Goal: Information Seeking & Learning: Learn about a topic

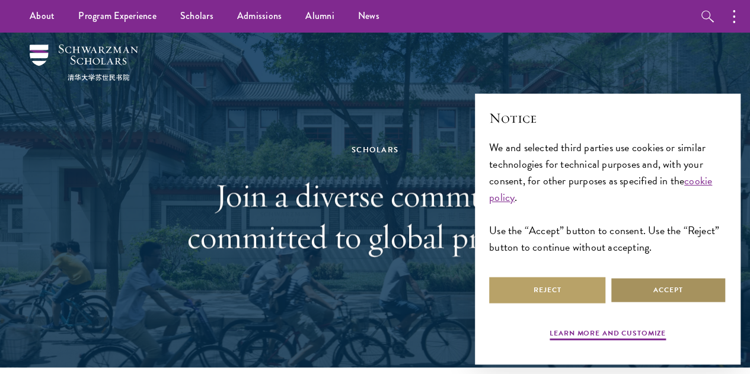
click at [650, 279] on button "Accept" at bounding box center [668, 290] width 116 height 27
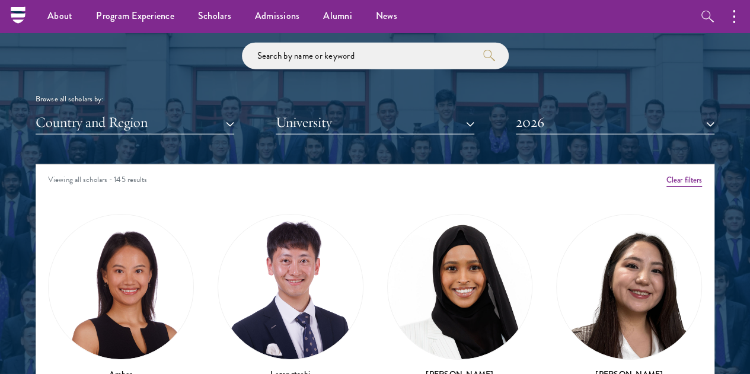
scroll to position [1364, 0]
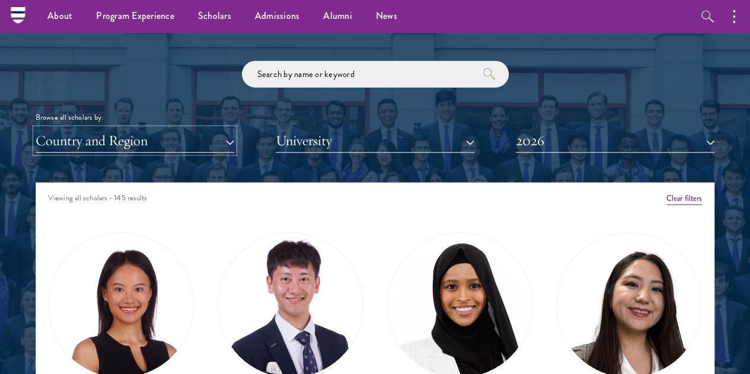
click at [157, 129] on button "Country and Region" at bounding box center [135, 141] width 199 height 24
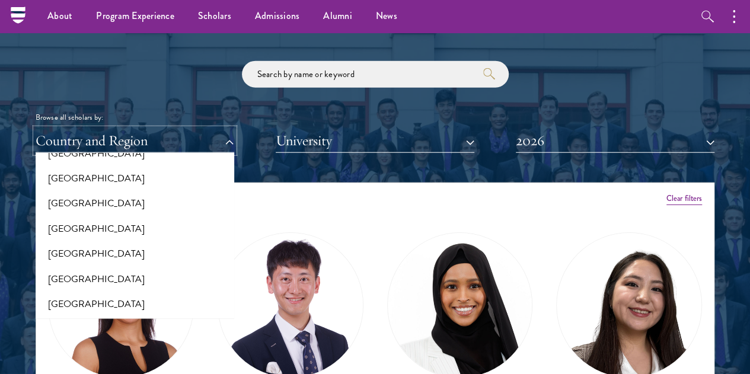
scroll to position [2426, 0]
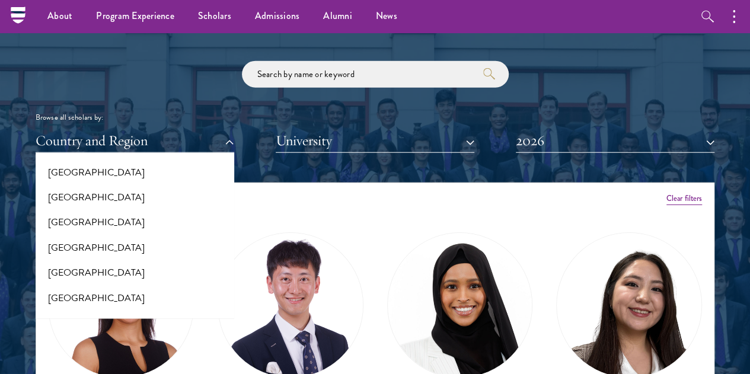
click at [294, 183] on div "Viewing all scholars - 145 results" at bounding box center [375, 199] width 678 height 33
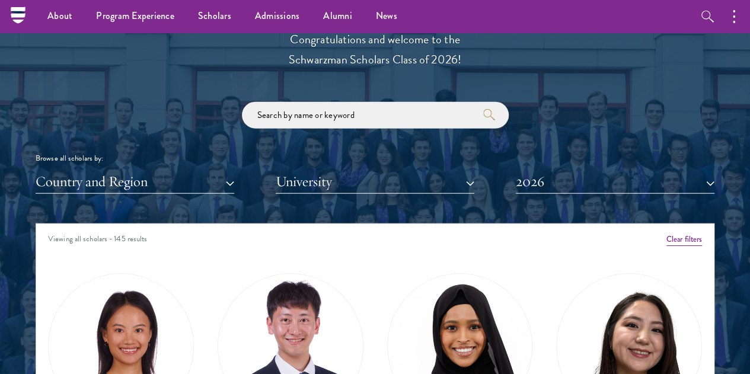
scroll to position [1304, 0]
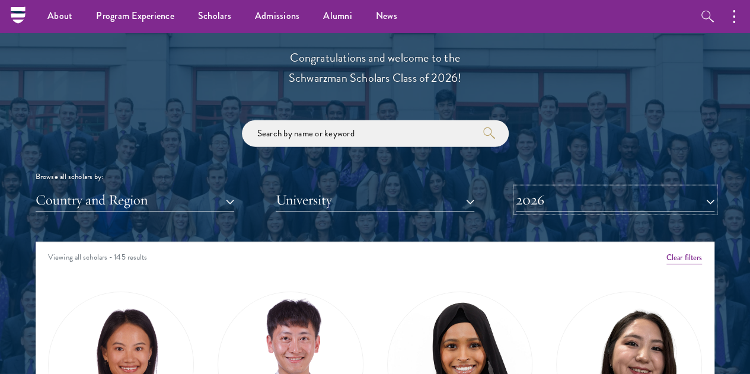
click at [523, 188] on button "2026" at bounding box center [615, 200] width 199 height 24
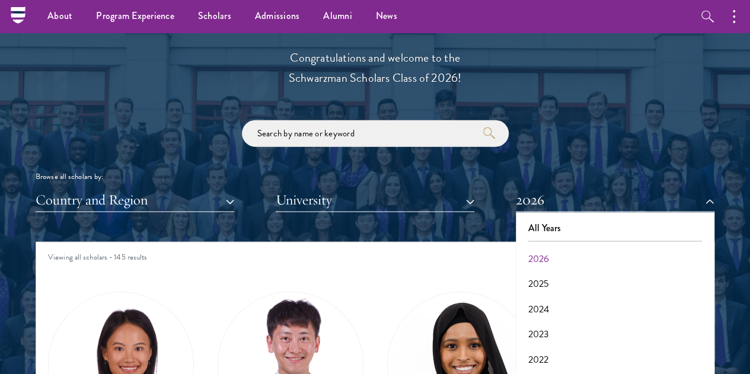
click at [449, 242] on div "Viewing all scholars - 145 results" at bounding box center [375, 258] width 678 height 33
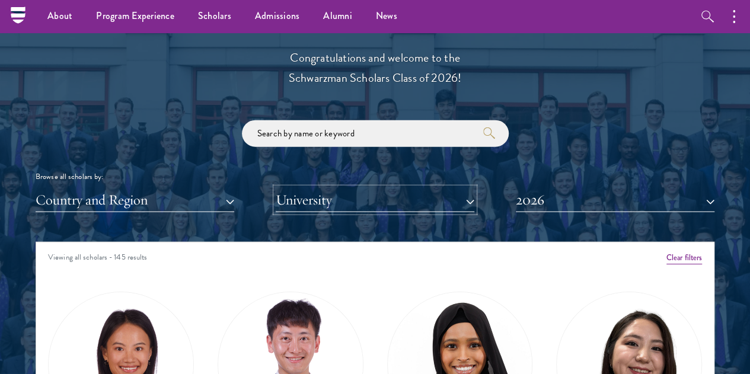
click at [371, 188] on button "University" at bounding box center [375, 200] width 199 height 24
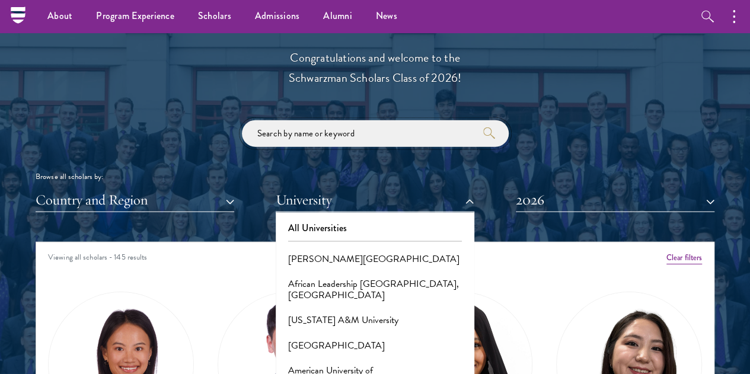
click at [395, 120] on input "search" at bounding box center [375, 133] width 267 height 27
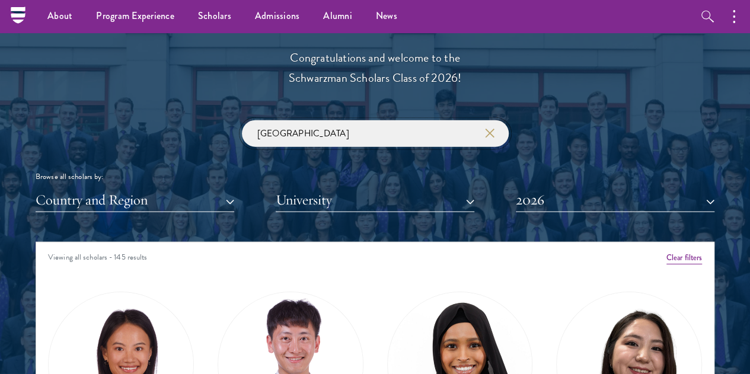
type input "taiwan"
click button "submit" at bounding box center [0, 0] width 0 height 0
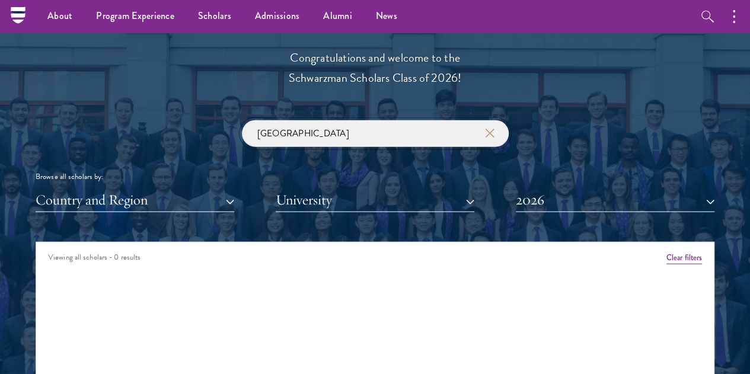
click at [381, 120] on input "taiwan" at bounding box center [375, 133] width 267 height 27
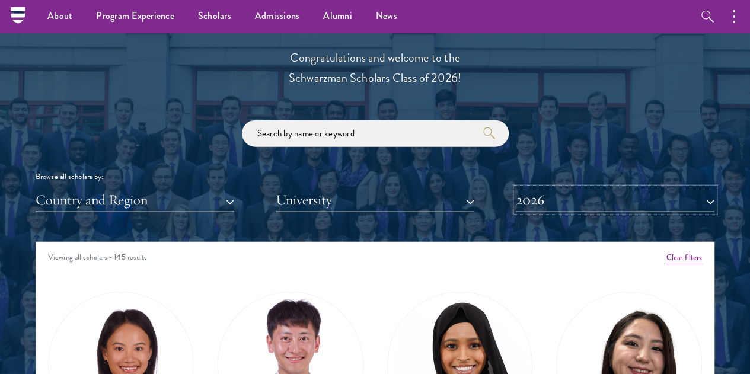
click at [579, 188] on button "2026" at bounding box center [615, 200] width 199 height 24
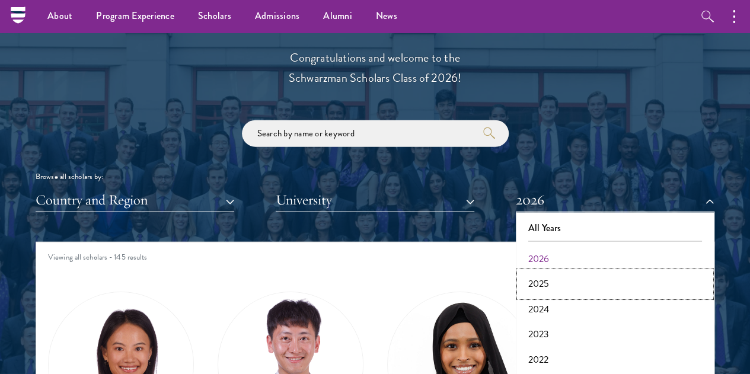
click at [572, 272] on button "2025" at bounding box center [614, 284] width 191 height 25
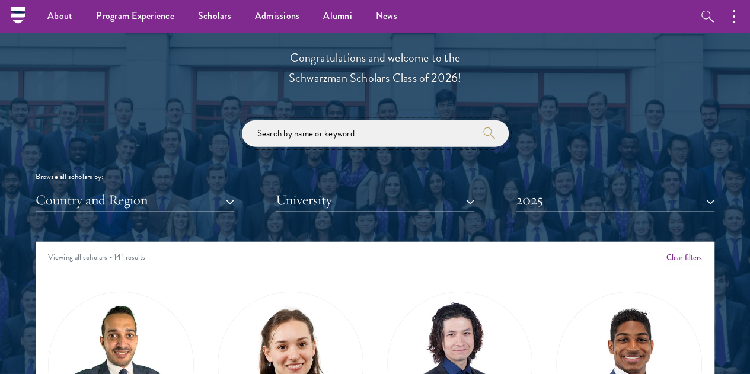
click at [360, 120] on input "search" at bounding box center [375, 133] width 267 height 27
type input "taiwan"
click button "submit" at bounding box center [0, 0] width 0 height 0
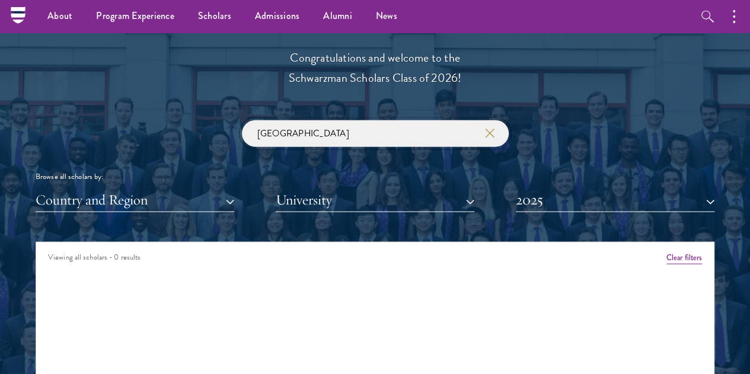
click at [360, 120] on input "taiwan" at bounding box center [375, 133] width 267 height 27
click at [594, 188] on button "2025" at bounding box center [615, 200] width 199 height 24
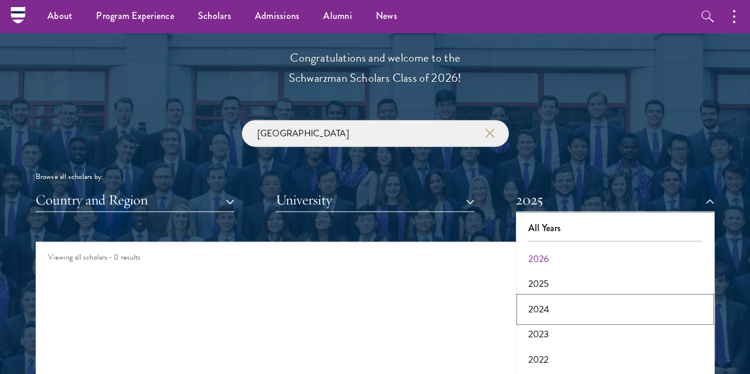
click at [572, 297] on button "2024" at bounding box center [614, 309] width 191 height 25
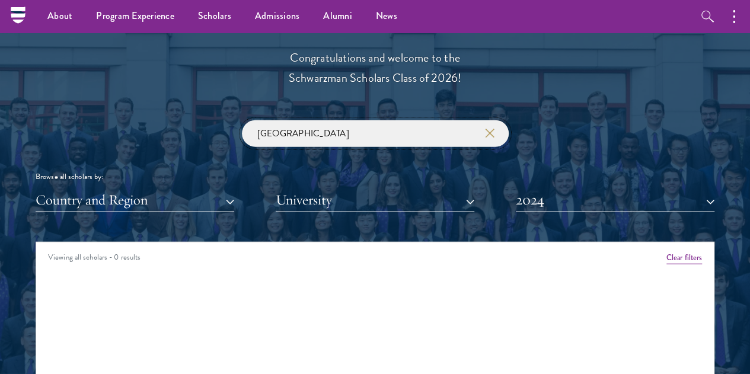
click at [403, 120] on input "taiwan" at bounding box center [375, 133] width 267 height 27
click button "submit" at bounding box center [0, 0] width 0 height 0
click at [485, 129] on icon "button" at bounding box center [489, 133] width 9 height 9
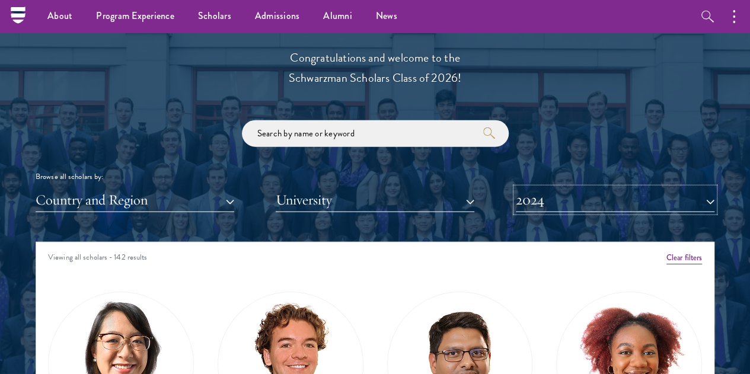
click at [527, 188] on button "2024" at bounding box center [615, 200] width 199 height 24
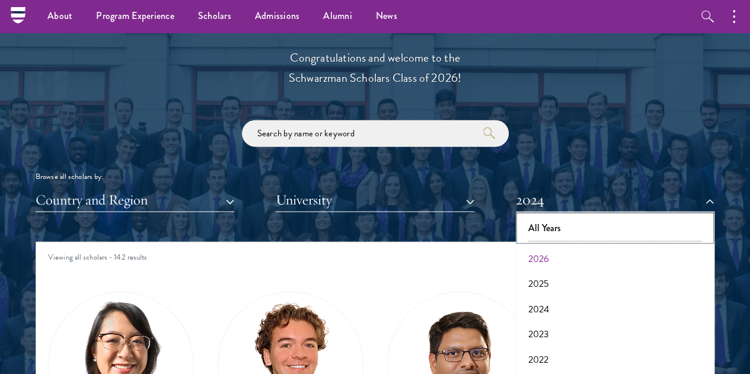
drag, startPoint x: 549, startPoint y: 201, endPoint x: 179, endPoint y: 179, distance: 370.6
click at [549, 216] on button "All Years" at bounding box center [614, 228] width 191 height 25
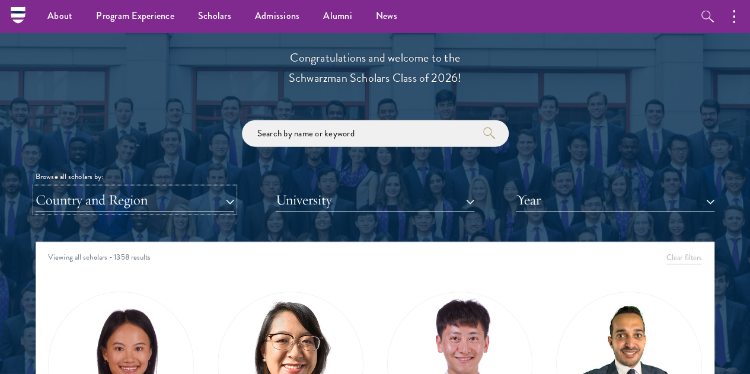
click at [181, 188] on button "Country and Region" at bounding box center [135, 200] width 199 height 24
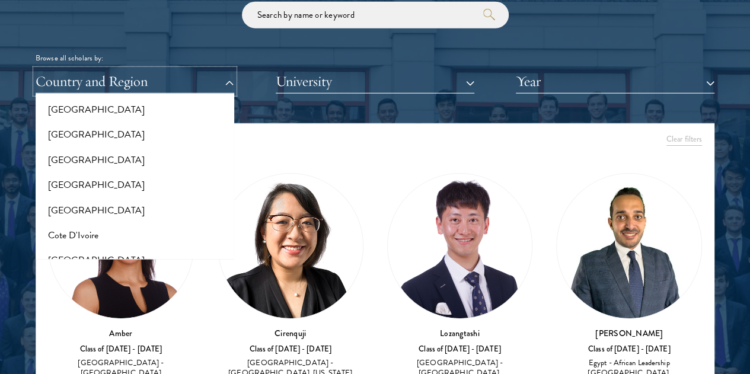
scroll to position [351, 0]
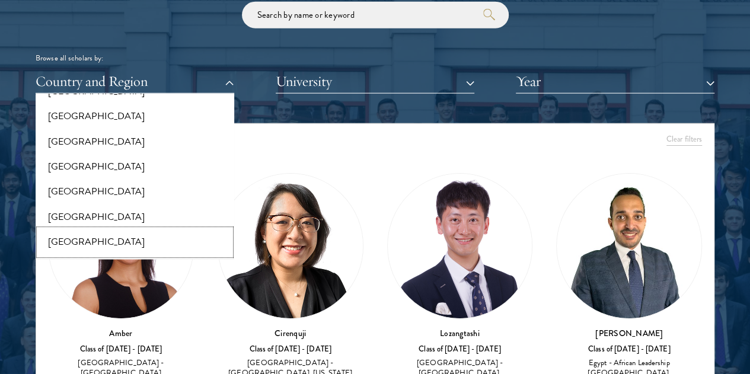
click at [162, 229] on button "[GEOGRAPHIC_DATA]" at bounding box center [134, 241] width 191 height 25
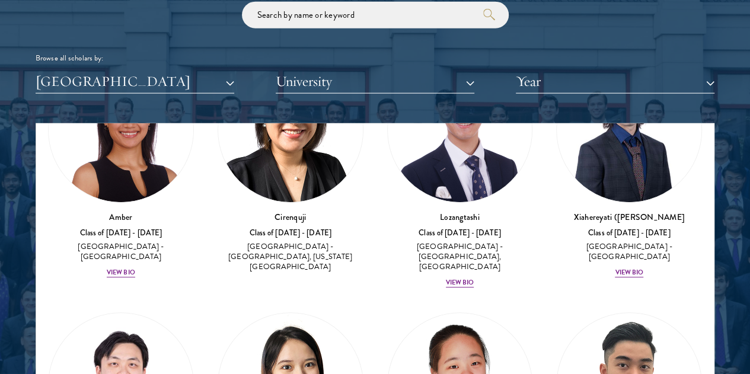
scroll to position [119, 0]
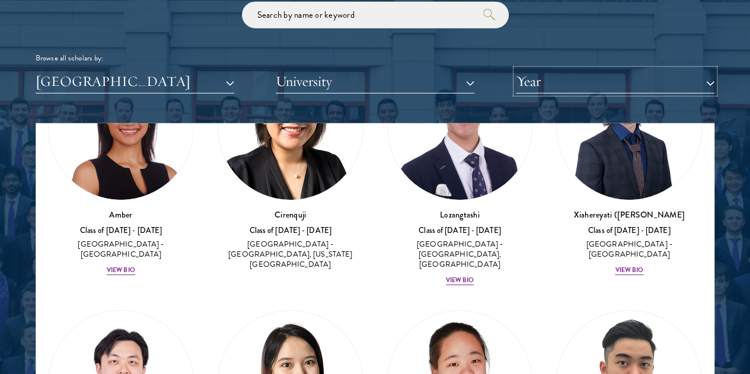
click at [563, 69] on button "Year" at bounding box center [615, 81] width 199 height 24
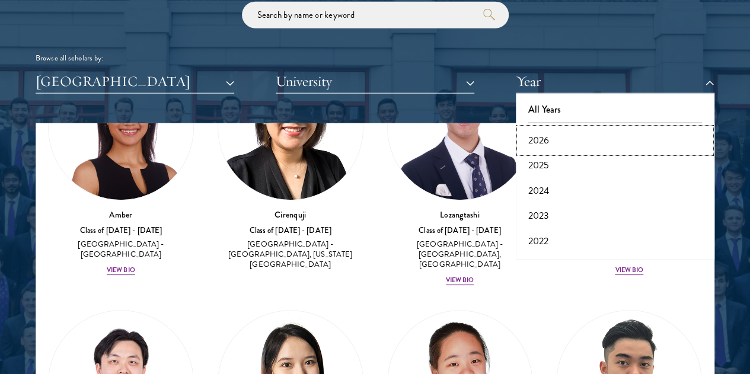
click at [561, 128] on button "2026" at bounding box center [614, 140] width 191 height 25
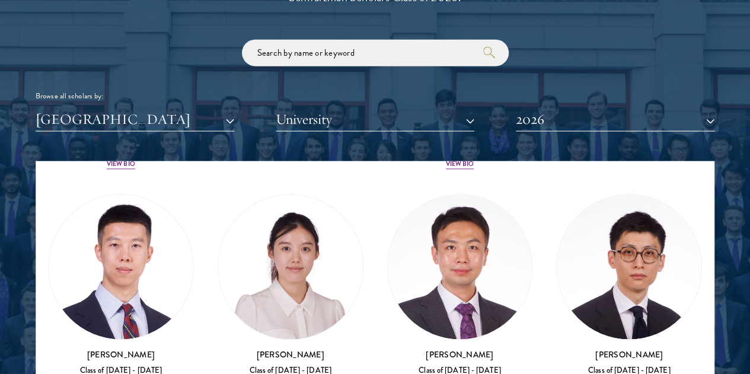
scroll to position [1407, 0]
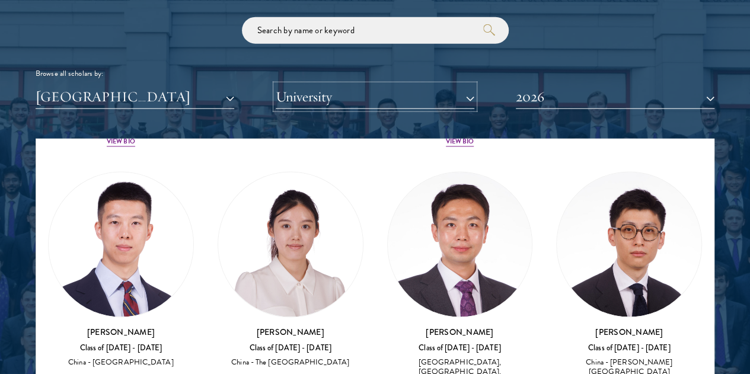
click at [368, 85] on button "University" at bounding box center [375, 97] width 199 height 24
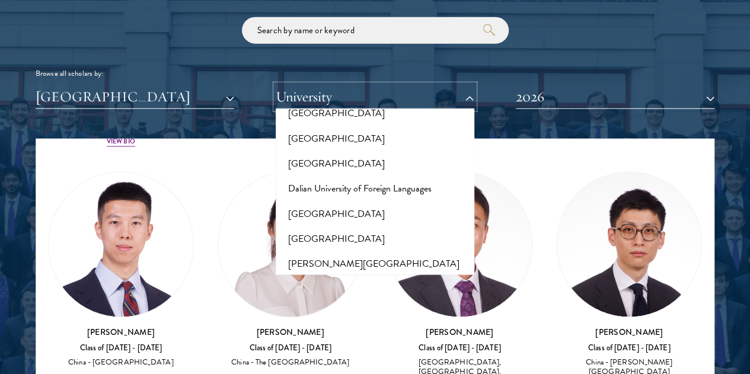
scroll to position [1922, 0]
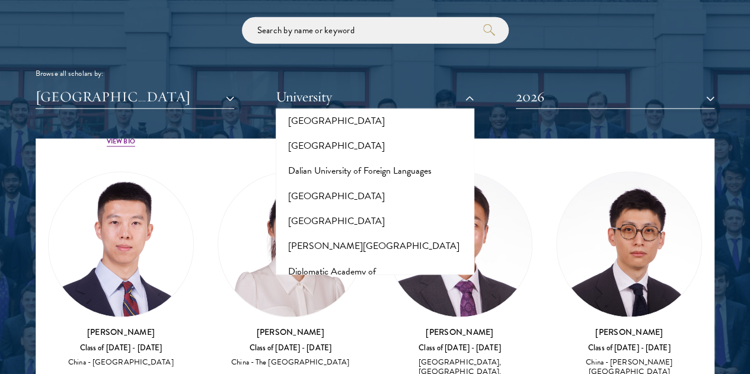
click at [532, 68] on div "Browse all scholars by:" at bounding box center [375, 74] width 679 height 12
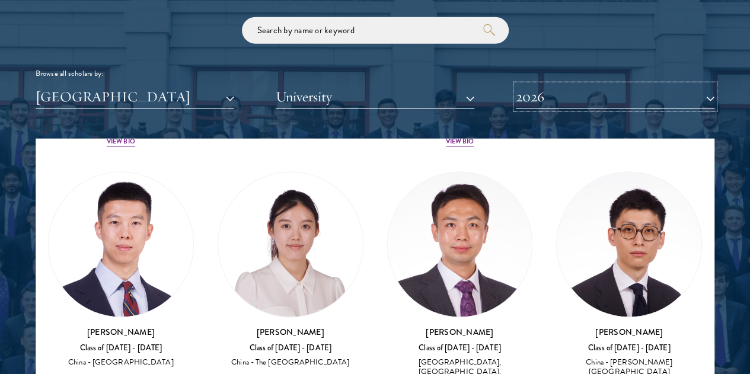
click at [543, 85] on button "2026" at bounding box center [615, 97] width 199 height 24
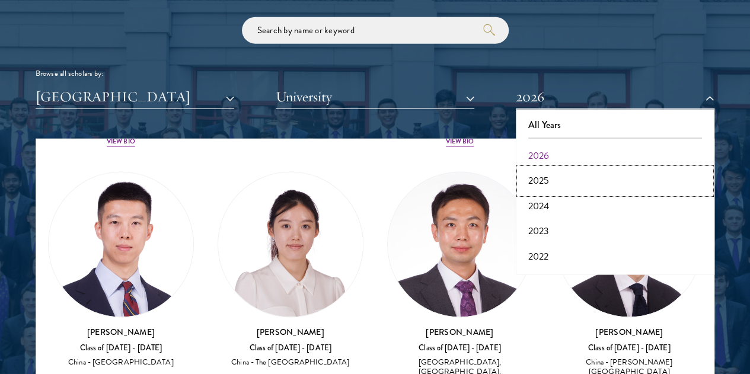
click at [543, 168] on button "2025" at bounding box center [614, 180] width 191 height 25
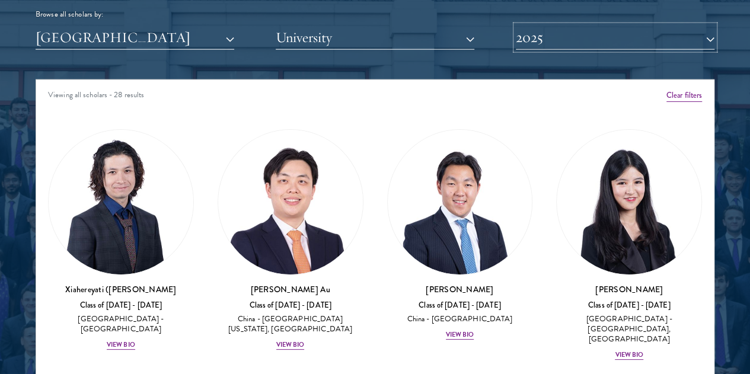
click at [589, 25] on button "2025" at bounding box center [615, 37] width 199 height 24
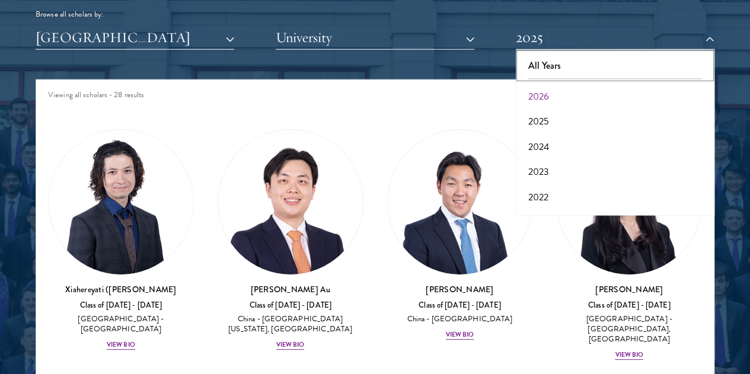
click at [570, 53] on button "All Years" at bounding box center [614, 65] width 191 height 25
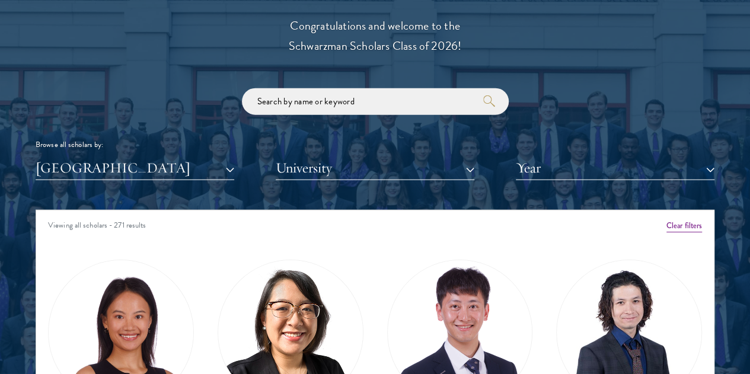
scroll to position [1230, 0]
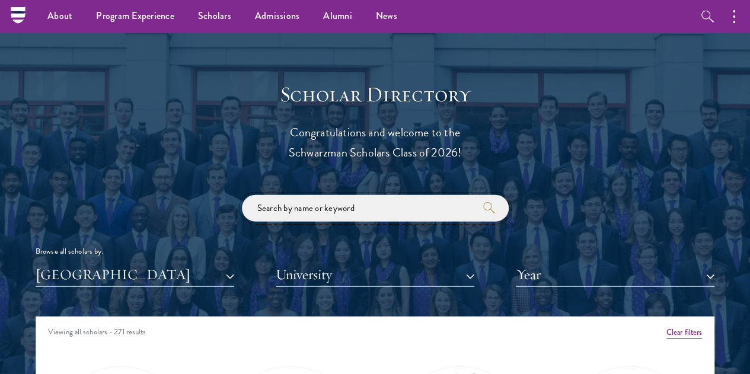
click at [363, 195] on input "search" at bounding box center [375, 208] width 267 height 27
type input "taiwan"
click button "submit" at bounding box center [0, 0] width 0 height 0
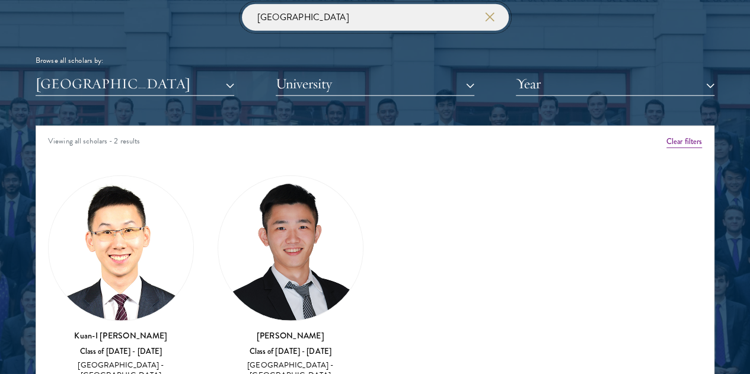
scroll to position [1526, 0]
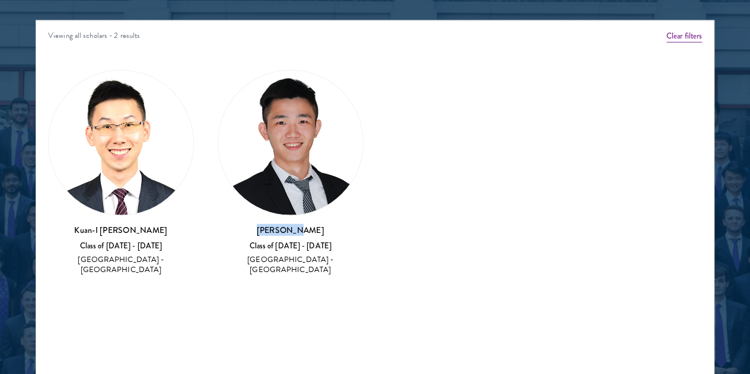
drag, startPoint x: 226, startPoint y: 144, endPoint x: 347, endPoint y: 148, distance: 121.0
click at [347, 148] on div "Amber Class of 2025 - 2026 China - Peking University View Bio Cirenquji Class o…" at bounding box center [375, 177] width 678 height 246
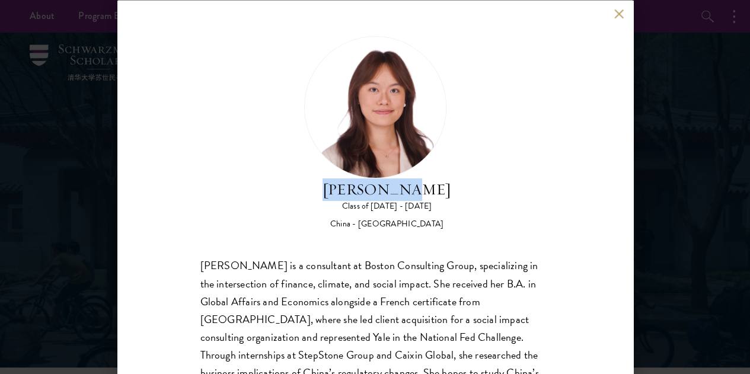
drag, startPoint x: 368, startPoint y: 89, endPoint x: 469, endPoint y: 101, distance: 102.1
click at [469, 101] on div "[PERSON_NAME] Class of [DATE] - [DATE] [GEOGRAPHIC_DATA] - [GEOGRAPHIC_DATA]" at bounding box center [375, 133] width 350 height 194
